Goal: Information Seeking & Learning: Check status

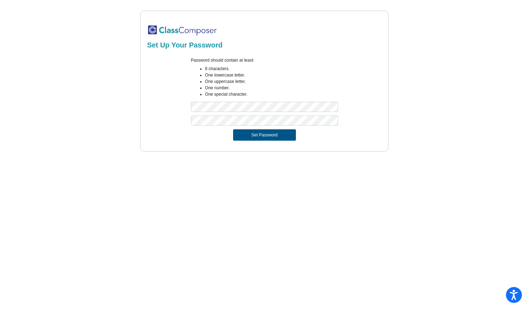
click at [266, 140] on button "Set Password" at bounding box center [264, 134] width 62 height 11
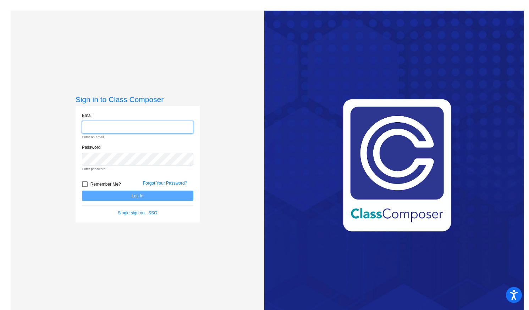
click at [158, 131] on input "email" at bounding box center [137, 127] width 111 height 13
type input "[EMAIL_ADDRESS][DOMAIN_NAME]"
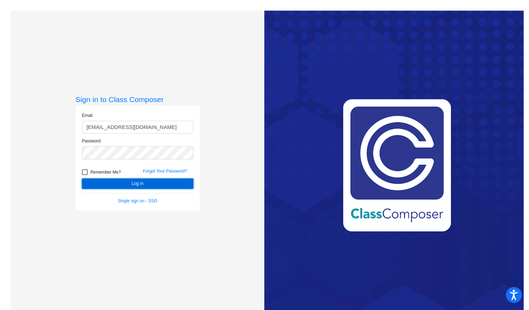
click at [122, 181] on button "Log In" at bounding box center [137, 184] width 111 height 10
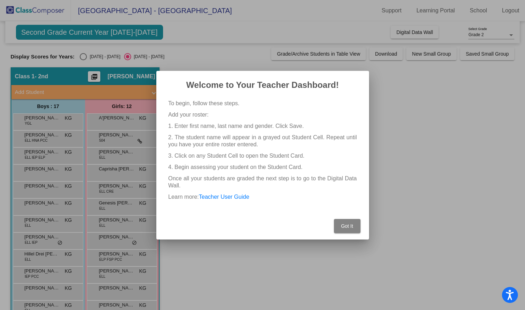
click at [350, 229] on button "Got It" at bounding box center [347, 226] width 27 height 14
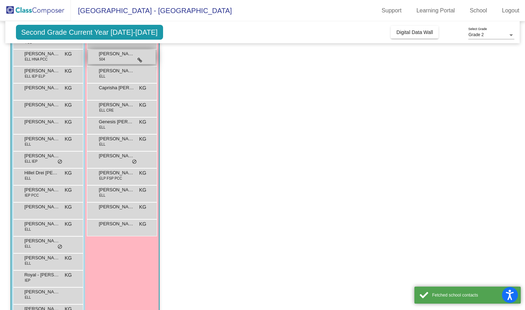
scroll to position [104, 0]
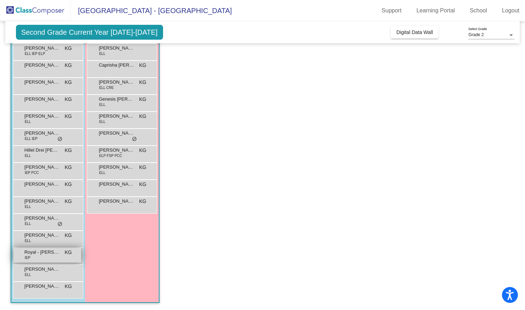
click at [44, 254] on span "Royal - [PERSON_NAME]" at bounding box center [41, 252] width 35 height 7
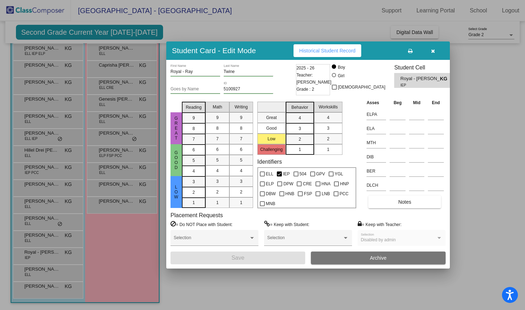
scroll to position [0, 0]
click at [344, 52] on span "Historical Student Record" at bounding box center [327, 51] width 56 height 6
click at [435, 51] on icon "button" at bounding box center [433, 51] width 4 height 5
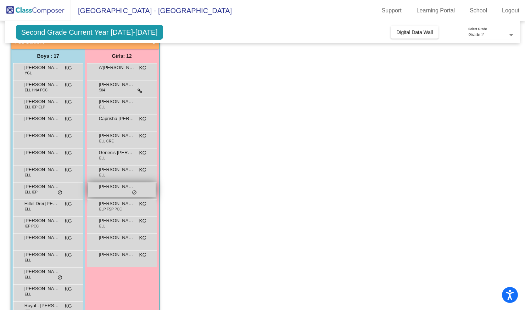
scroll to position [77, 0]
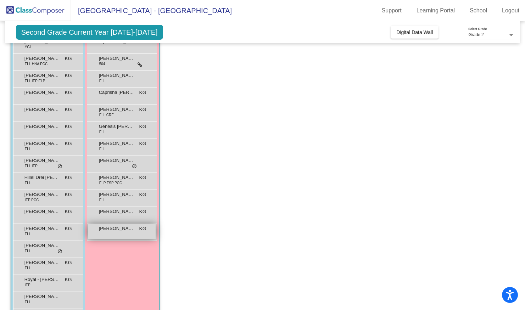
click at [108, 231] on span "[PERSON_NAME]" at bounding box center [116, 228] width 35 height 7
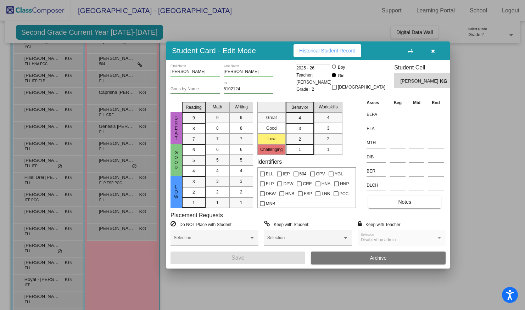
scroll to position [0, 0]
click at [337, 51] on span "Historical Student Record" at bounding box center [327, 51] width 56 height 6
click at [435, 49] on button "button" at bounding box center [433, 50] width 23 height 13
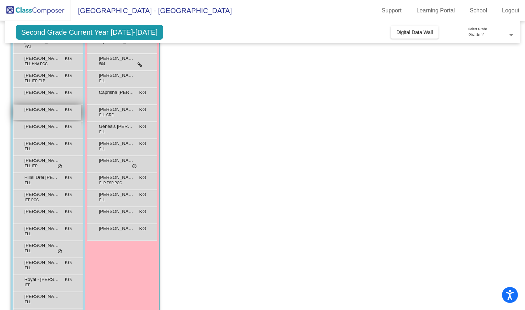
click at [44, 119] on div "[PERSON_NAME] KG lock do_not_disturb_alt" at bounding box center [47, 112] width 68 height 15
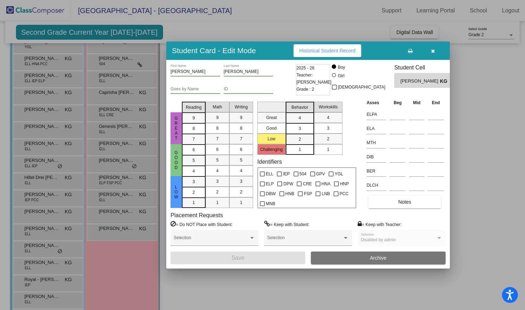
click at [320, 49] on span "Historical Student Record" at bounding box center [327, 51] width 56 height 6
click at [437, 51] on button "button" at bounding box center [433, 50] width 23 height 13
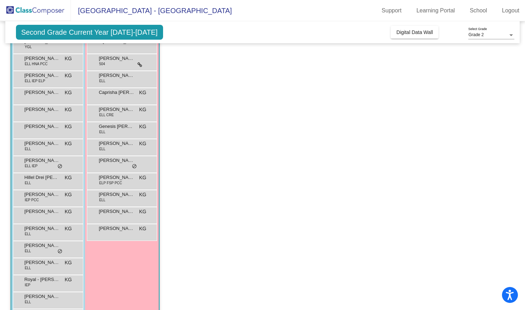
scroll to position [104, 0]
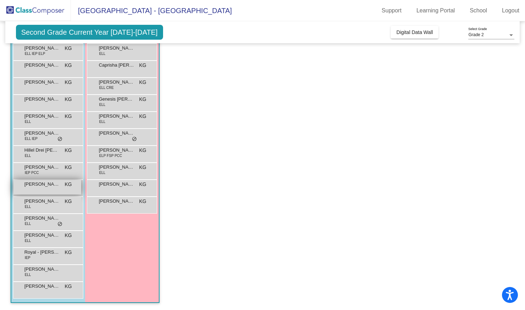
click at [52, 190] on div "[PERSON_NAME] KG lock do_not_disturb_alt" at bounding box center [47, 187] width 68 height 15
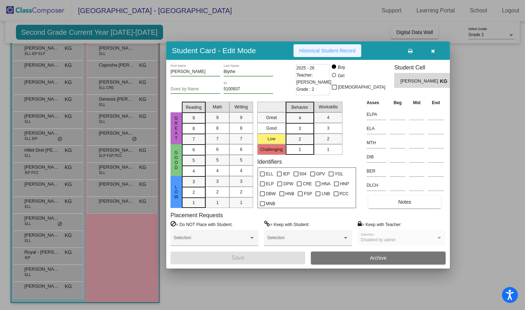
click at [352, 48] on span "Historical Student Record" at bounding box center [327, 51] width 56 height 6
click at [200, 21] on div at bounding box center [262, 155] width 525 height 310
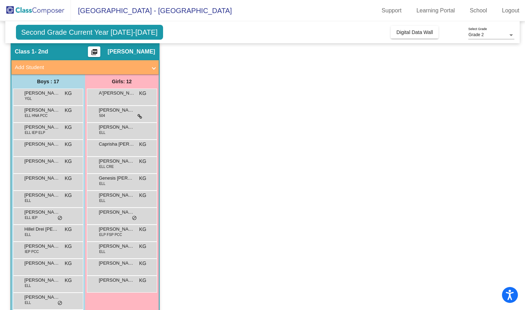
scroll to position [23, 0]
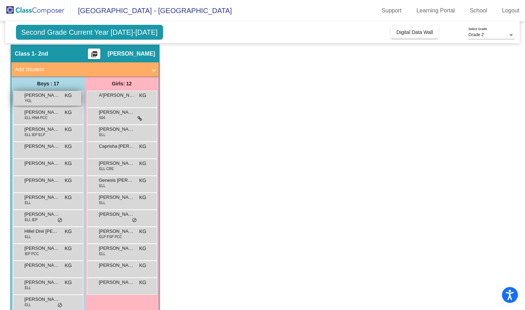
click at [43, 101] on div "[PERSON_NAME] YGL KG lock do_not_disturb_alt" at bounding box center [47, 98] width 68 height 15
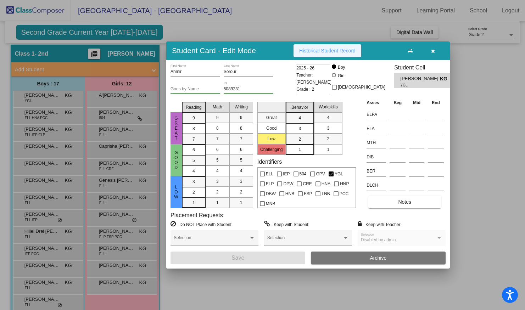
click at [328, 51] on span "Historical Student Record" at bounding box center [327, 51] width 56 height 6
click at [431, 51] on icon "button" at bounding box center [433, 51] width 4 height 5
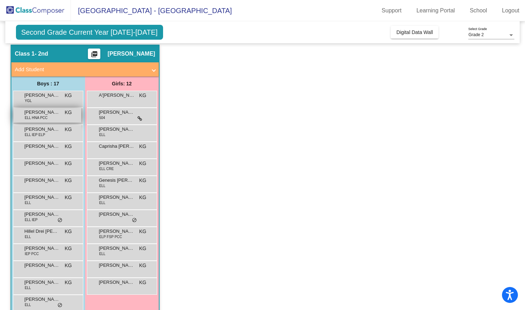
click at [47, 113] on span "[PERSON_NAME] Villa" at bounding box center [41, 112] width 35 height 7
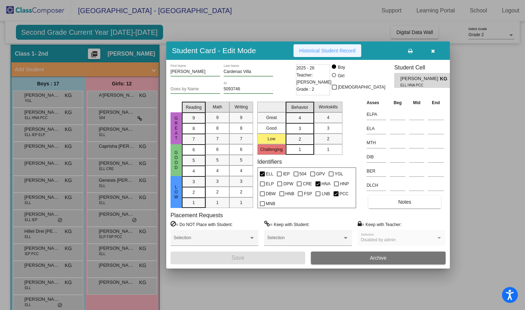
click at [319, 50] on span "Historical Student Record" at bounding box center [327, 51] width 56 height 6
click at [432, 51] on icon "button" at bounding box center [433, 51] width 4 height 5
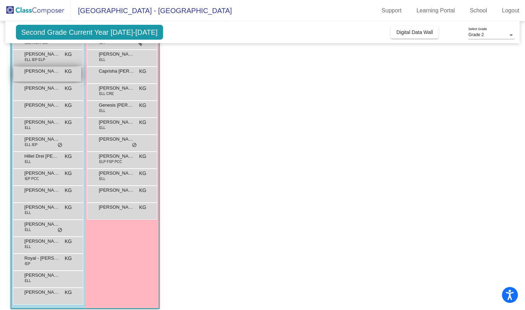
scroll to position [104, 0]
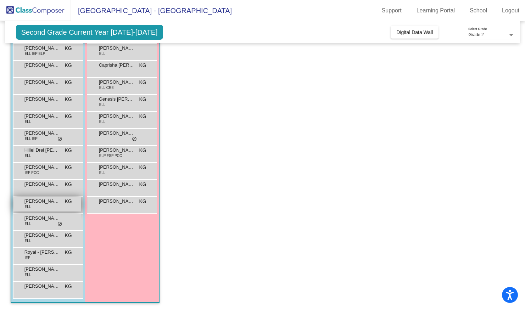
click at [37, 206] on div "[PERSON_NAME] ELL KG lock do_not_disturb_alt" at bounding box center [47, 204] width 68 height 15
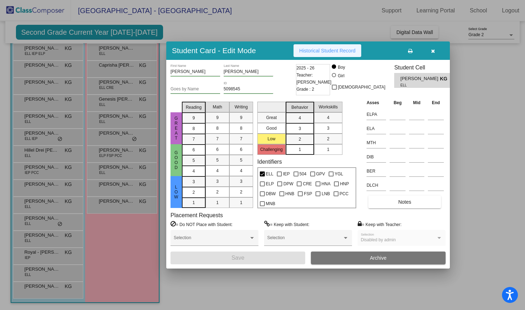
click at [338, 50] on span "Historical Student Record" at bounding box center [327, 51] width 56 height 6
click at [436, 53] on button "button" at bounding box center [433, 50] width 23 height 13
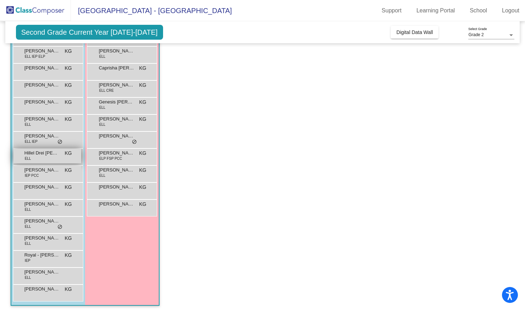
scroll to position [100, 0]
click at [49, 130] on div "[PERSON_NAME] ELL KG lock do_not_disturb_alt" at bounding box center [48, 124] width 70 height 17
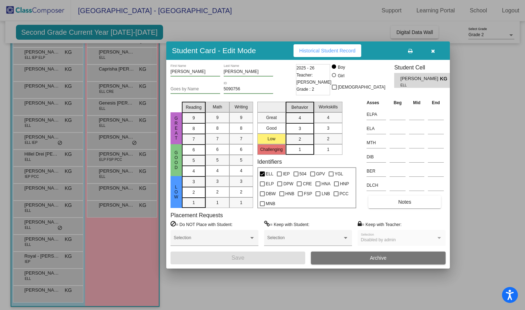
click at [332, 49] on span "Historical Student Record" at bounding box center [327, 51] width 56 height 6
click at [435, 52] on icon "button" at bounding box center [433, 51] width 4 height 5
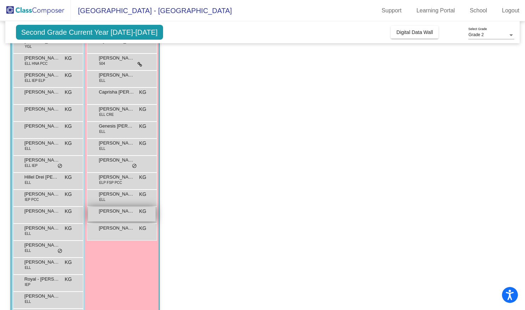
scroll to position [80, 0]
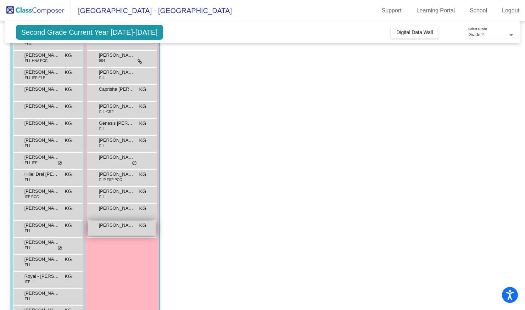
click at [126, 226] on span "[PERSON_NAME]" at bounding box center [116, 225] width 35 height 7
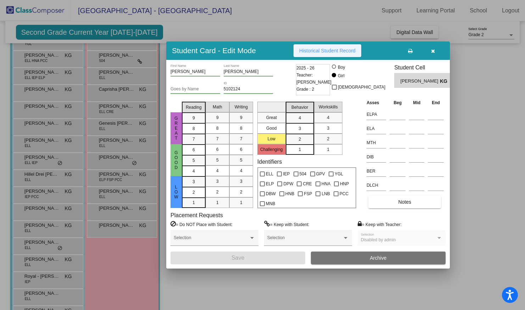
click at [325, 50] on span "Historical Student Record" at bounding box center [327, 51] width 56 height 6
